Goal: Task Accomplishment & Management: Manage account settings

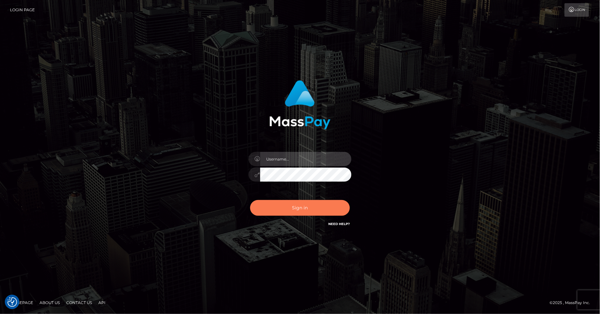
type input "[PERSON_NAME].ace"
click at [300, 210] on button "Sign in" at bounding box center [300, 208] width 100 height 16
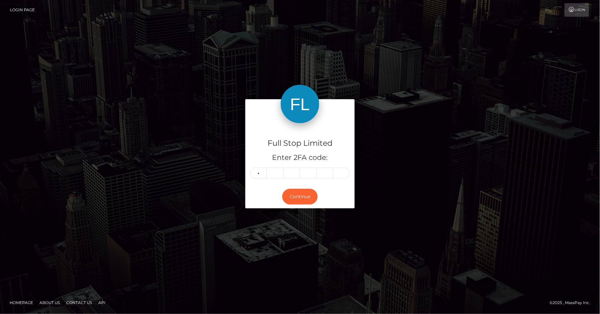
type input "8"
type input "6"
type input "0"
type input "2"
type input "0"
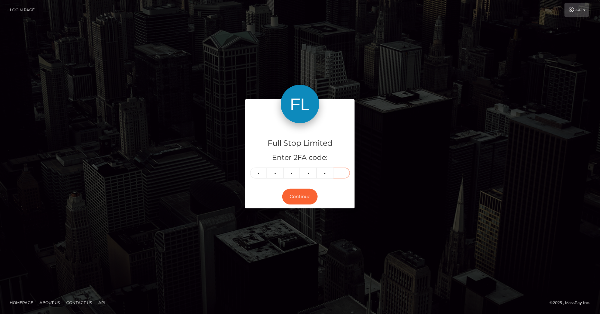
type input "9"
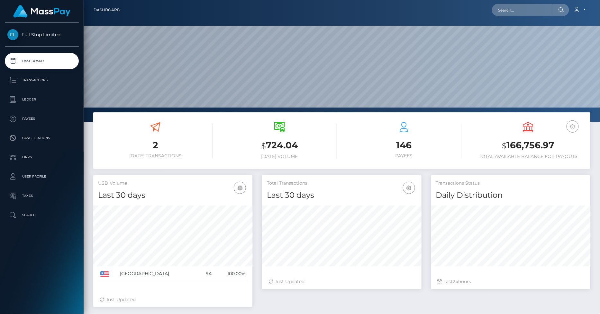
scroll to position [114, 159]
drag, startPoint x: 555, startPoint y: 143, endPoint x: 508, endPoint y: 147, distance: 47.1
click at [508, 147] on h3 "$ 166,756.97" at bounding box center [528, 145] width 115 height 13
copy h3 "166,756.97"
